Goal: Find specific page/section: Find specific page/section

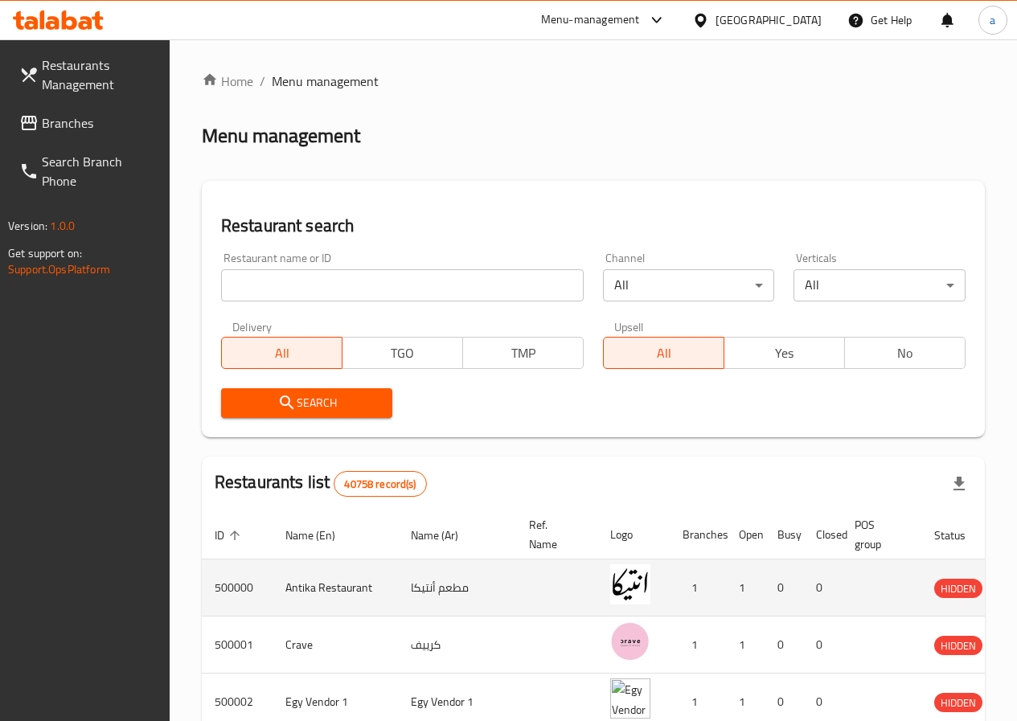
click at [516, 598] on td "enhanced table" at bounding box center [556, 588] width 81 height 57
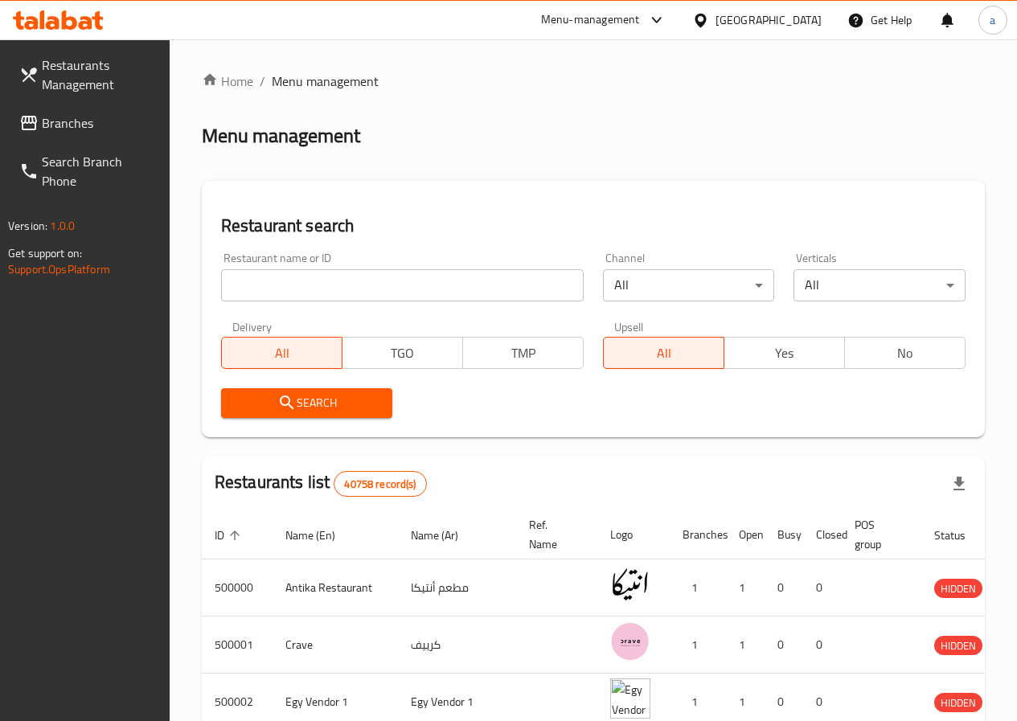
click at [325, 297] on input "search" at bounding box center [402, 285] width 363 height 32
click at [350, 408] on span "Search" at bounding box center [307, 403] width 146 height 20
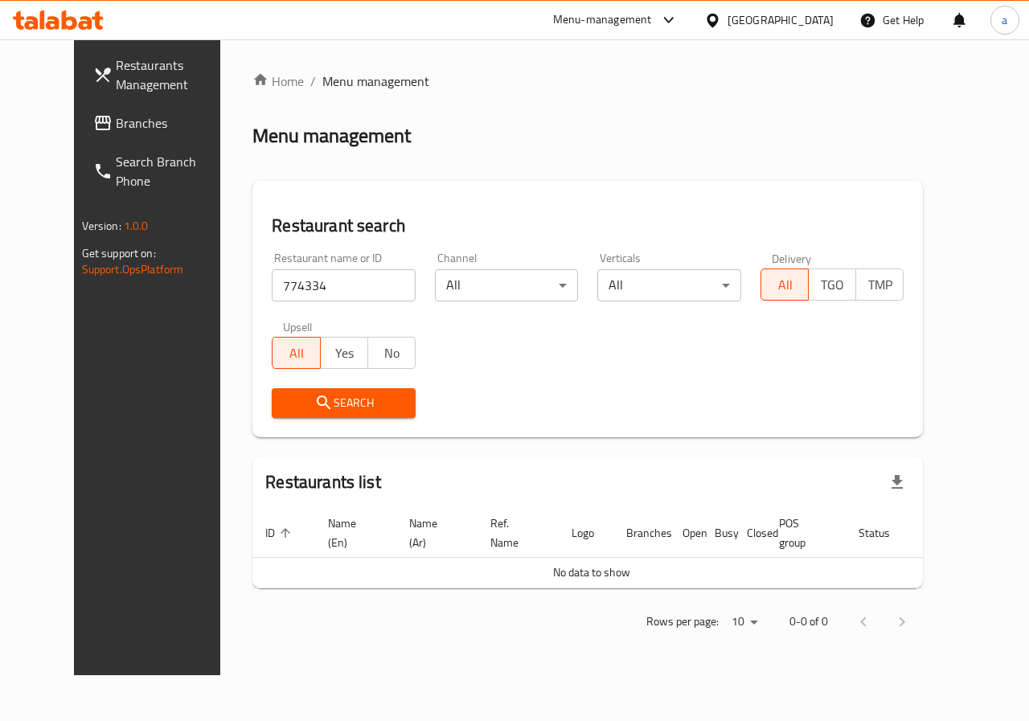
click at [332, 297] on input "774334" at bounding box center [344, 285] width 144 height 32
type input "7"
click at [121, 112] on link "Branches" at bounding box center [163, 123] width 166 height 39
